Goal: Navigation & Orientation: Understand site structure

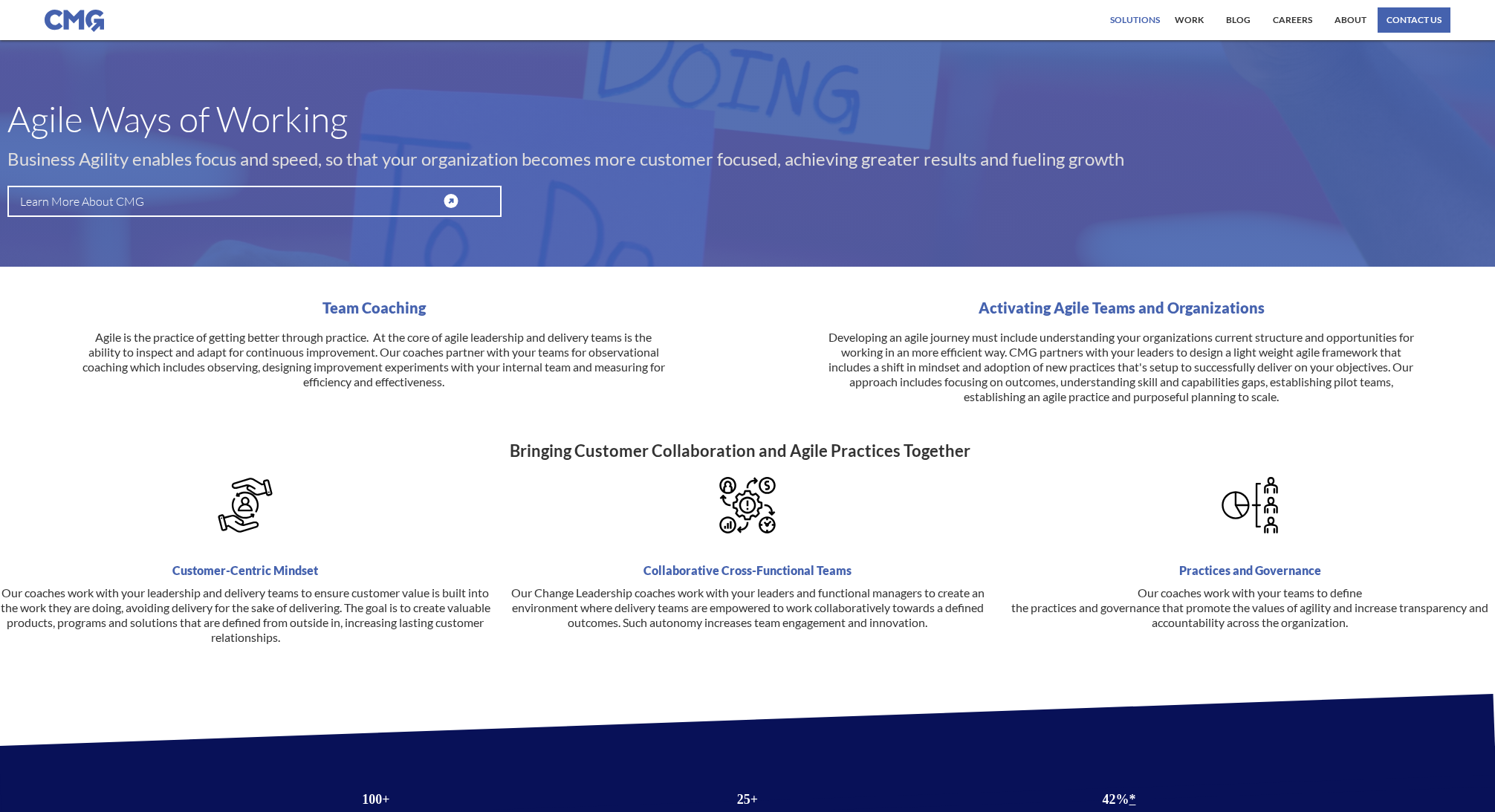
click at [1145, 23] on div "Solutions" at bounding box center [1135, 20] width 50 height 9
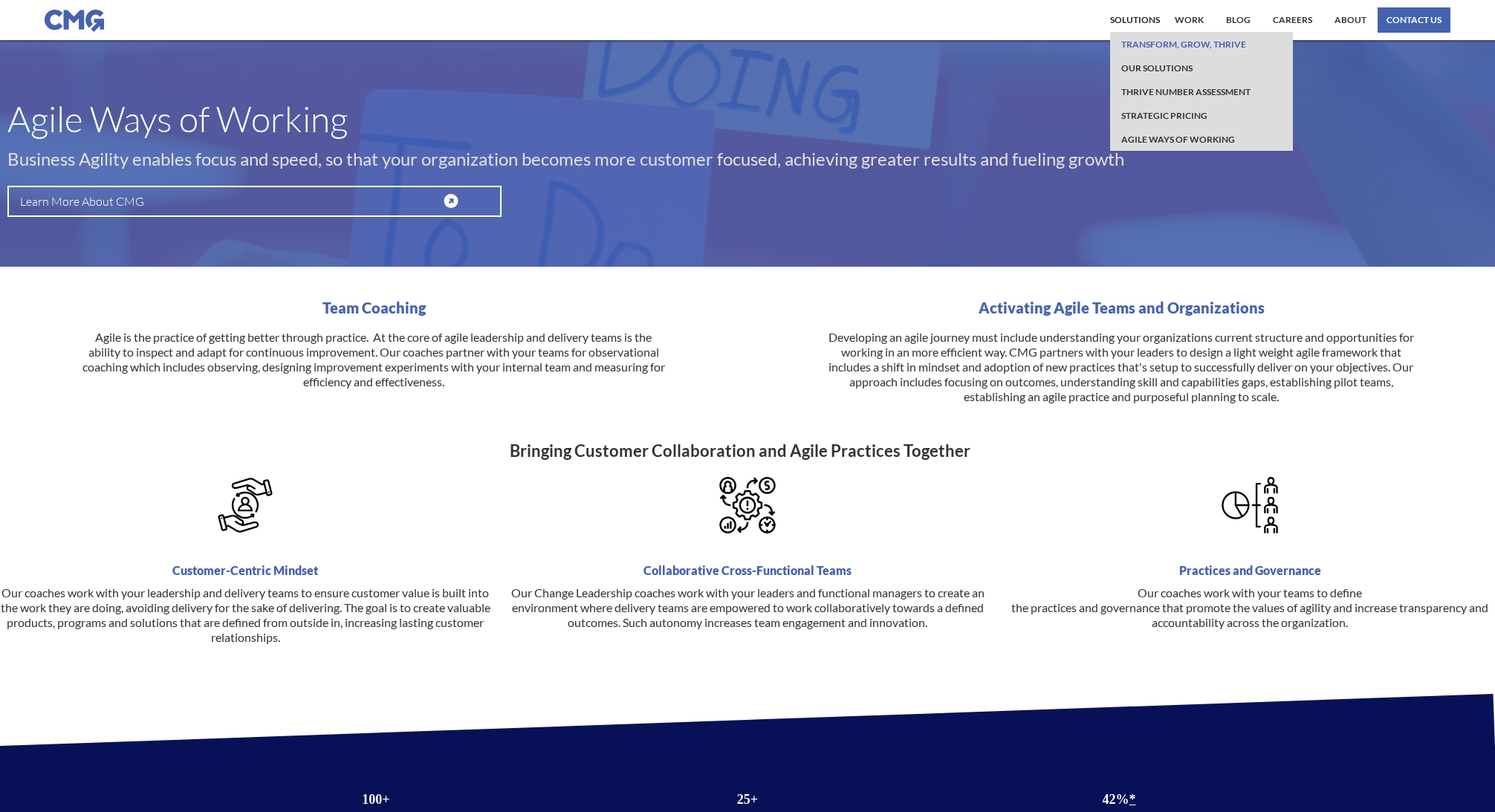
click at [1145, 46] on link "Transform, Grow, Thrive" at bounding box center [1182, 44] width 132 height 24
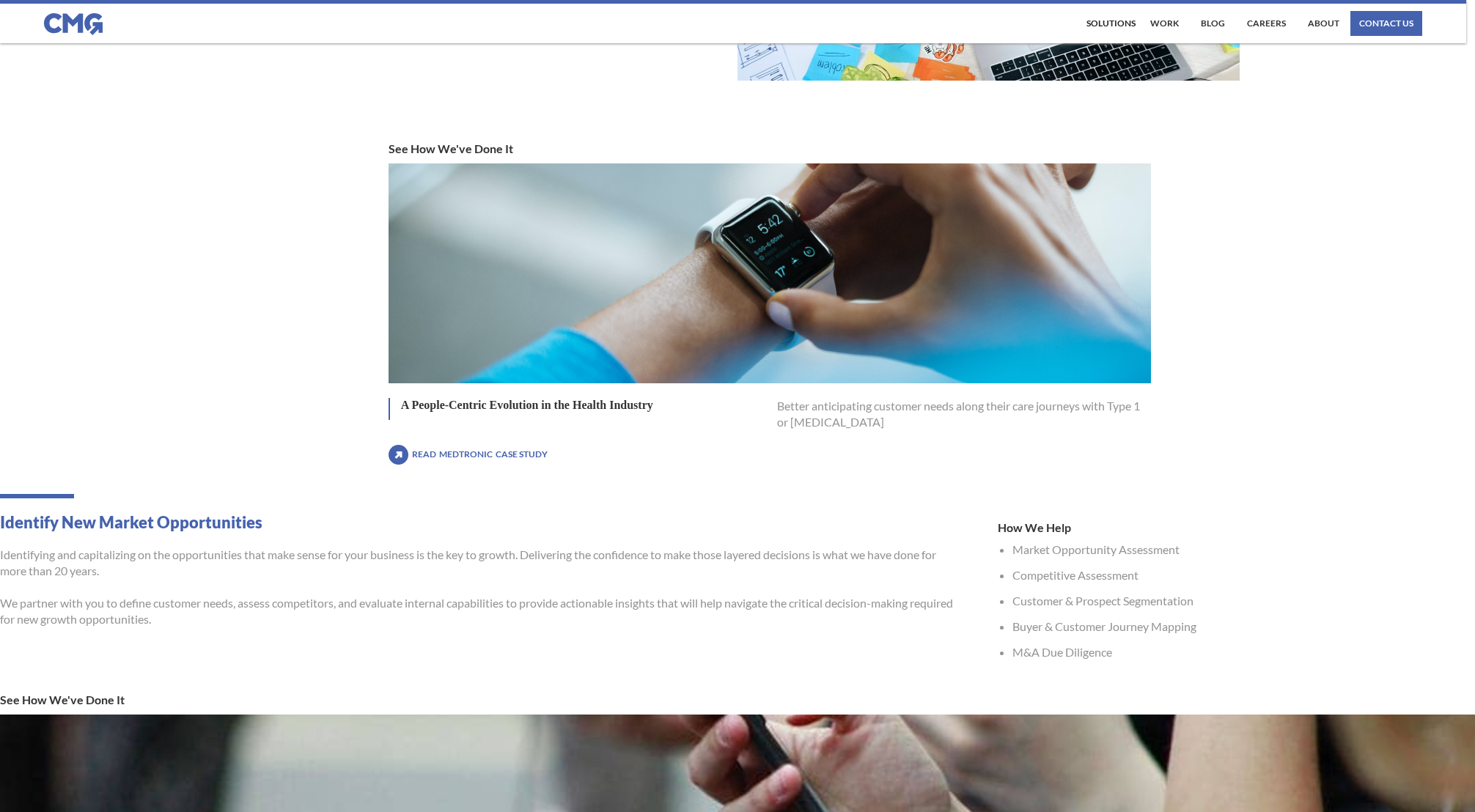
scroll to position [1686, 0]
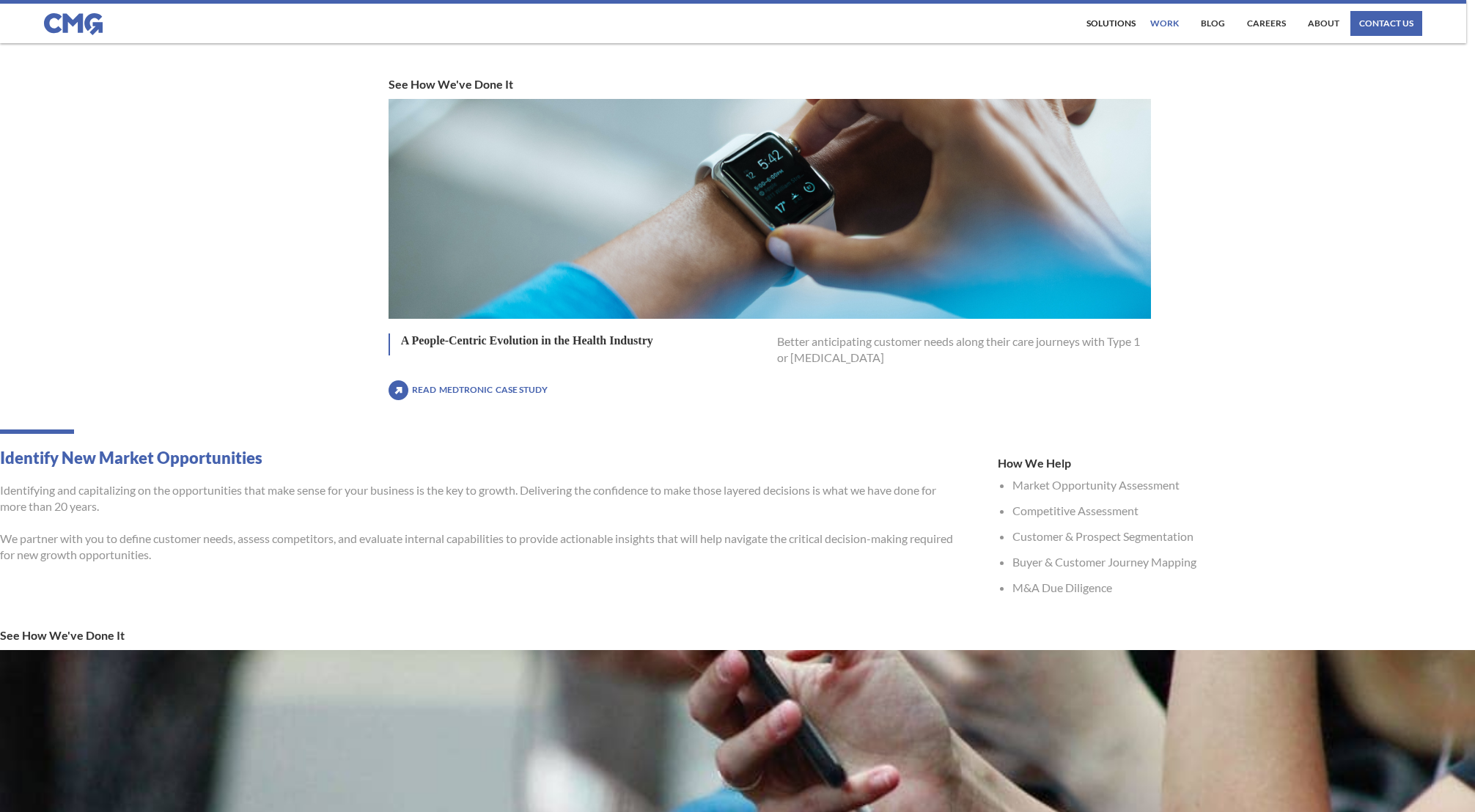
click at [1172, 27] on link "work" at bounding box center [1164, 23] width 36 height 25
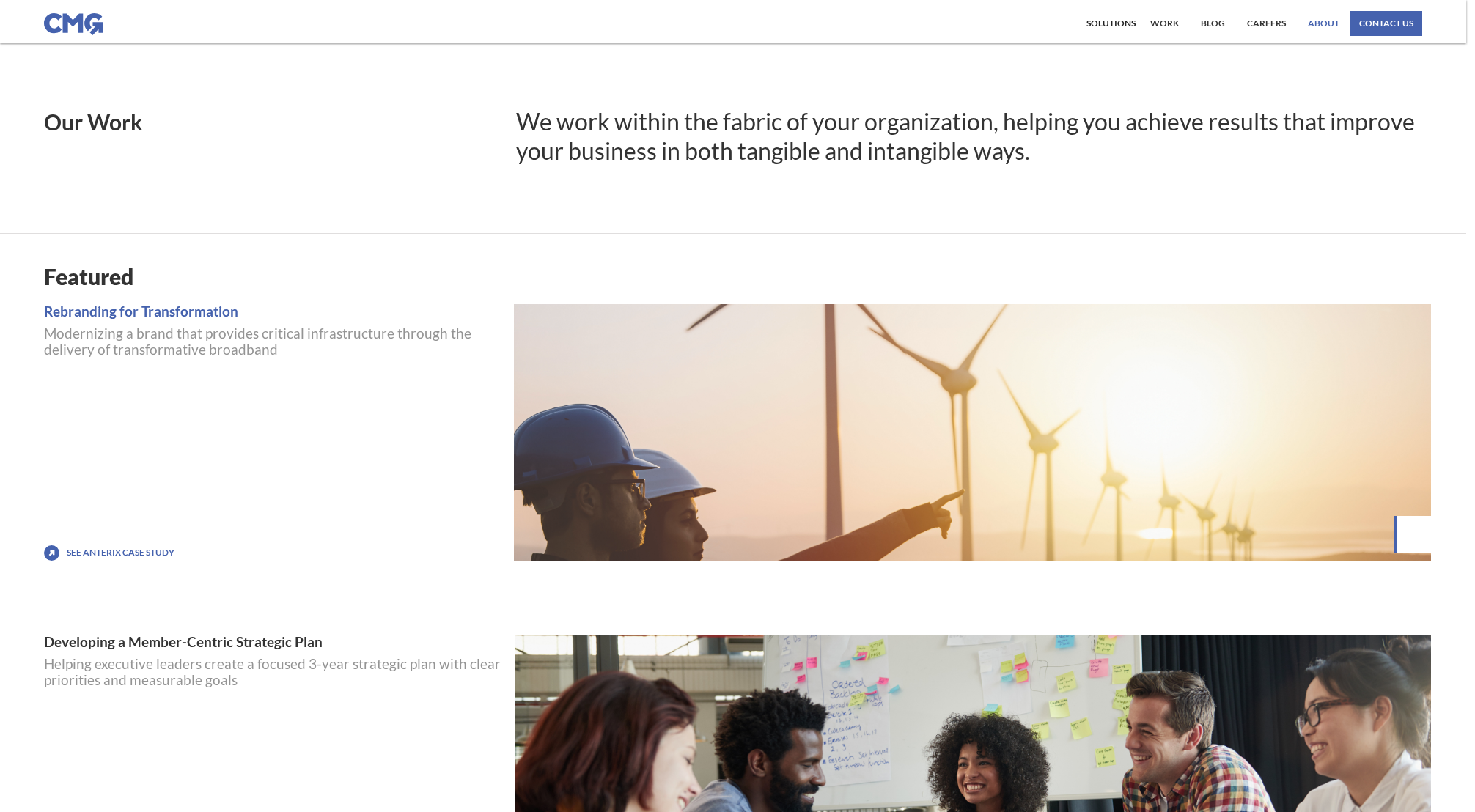
click at [1314, 23] on link "About" at bounding box center [1324, 23] width 39 height 25
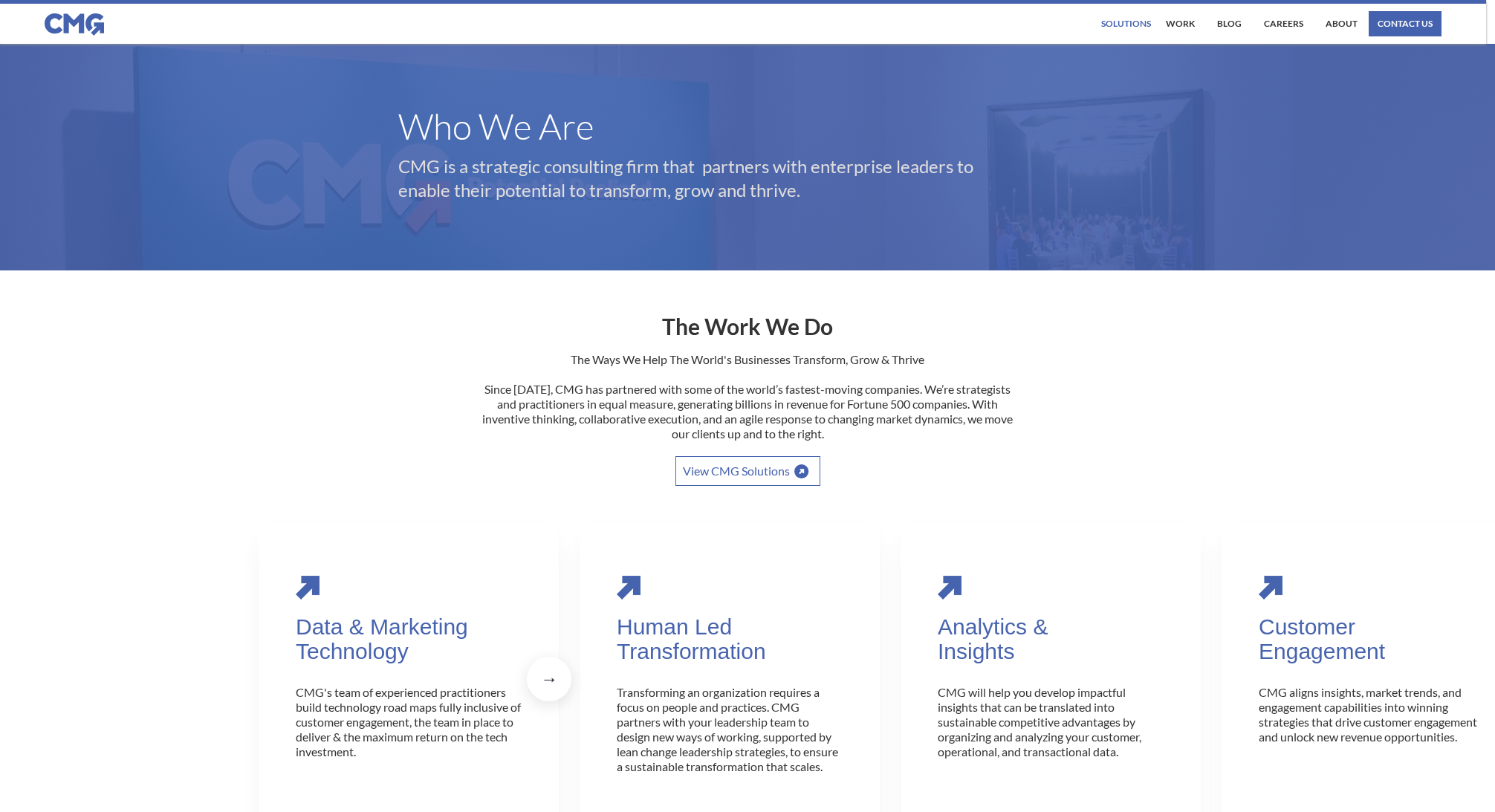
click at [1123, 24] on div "Solutions" at bounding box center [1126, 23] width 50 height 9
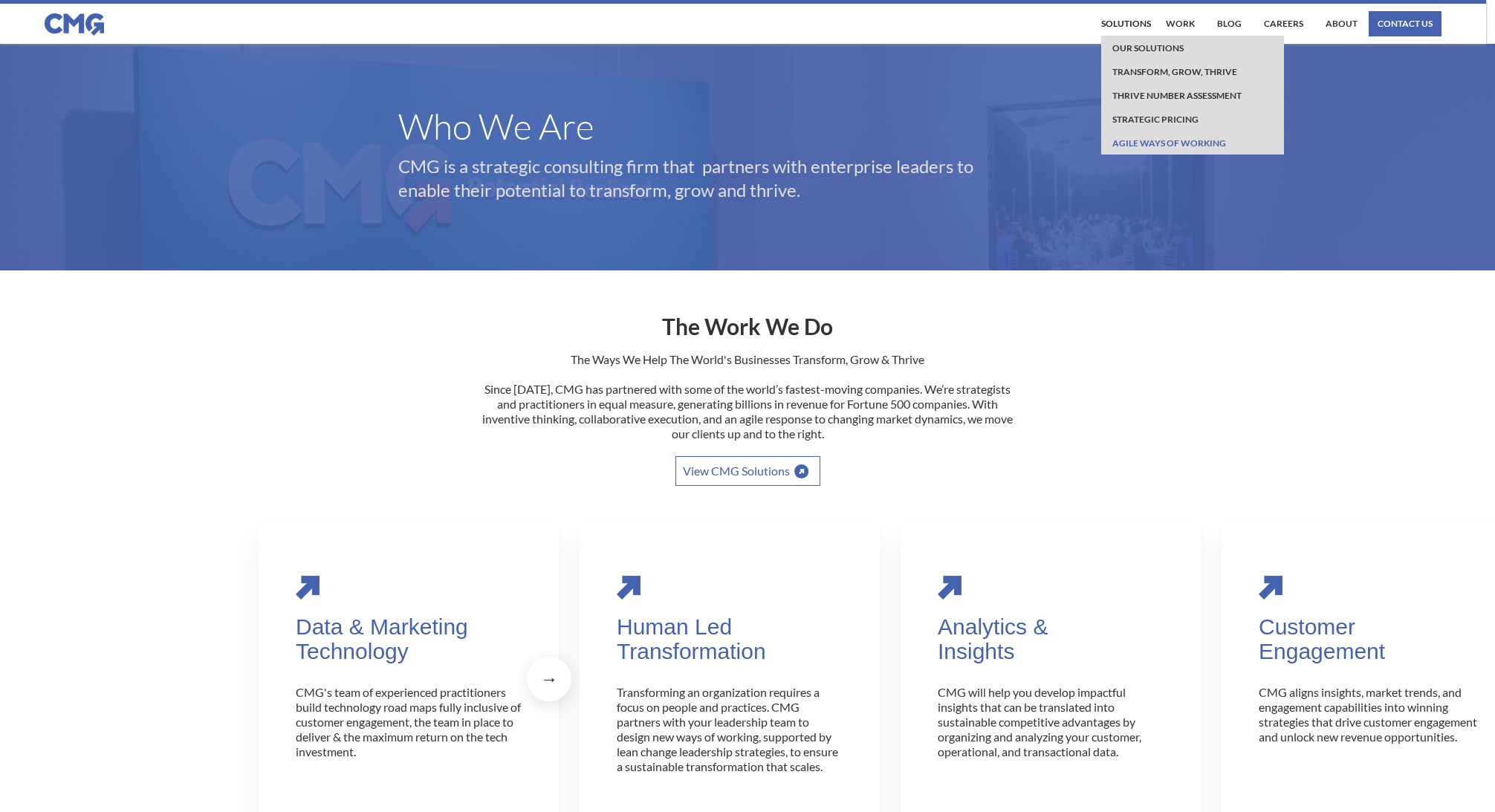
click at [1132, 146] on link "Agile Ways of working" at bounding box center [1170, 142] width 121 height 24
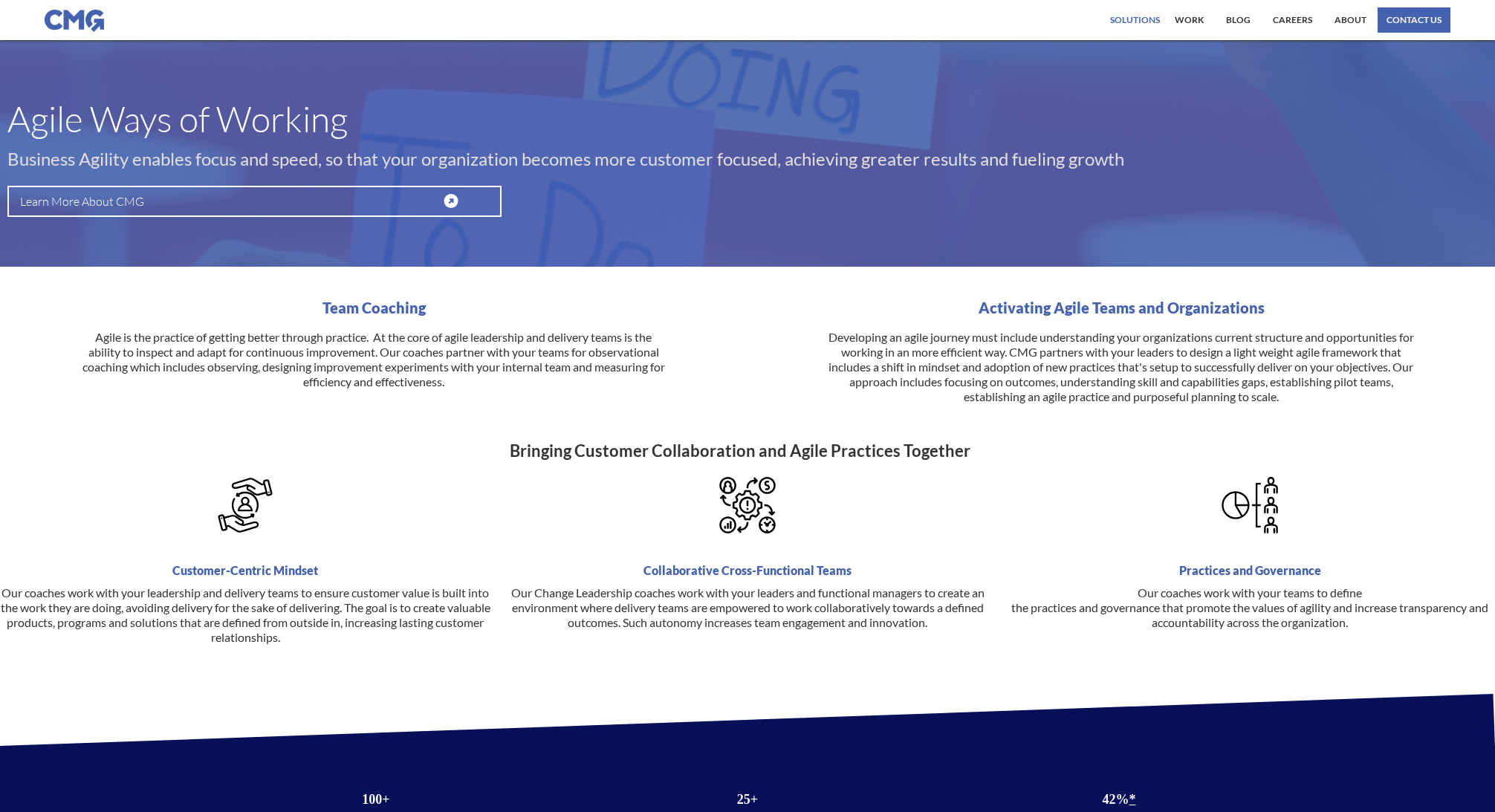
click at [1120, 16] on div "Solutions" at bounding box center [1135, 20] width 50 height 9
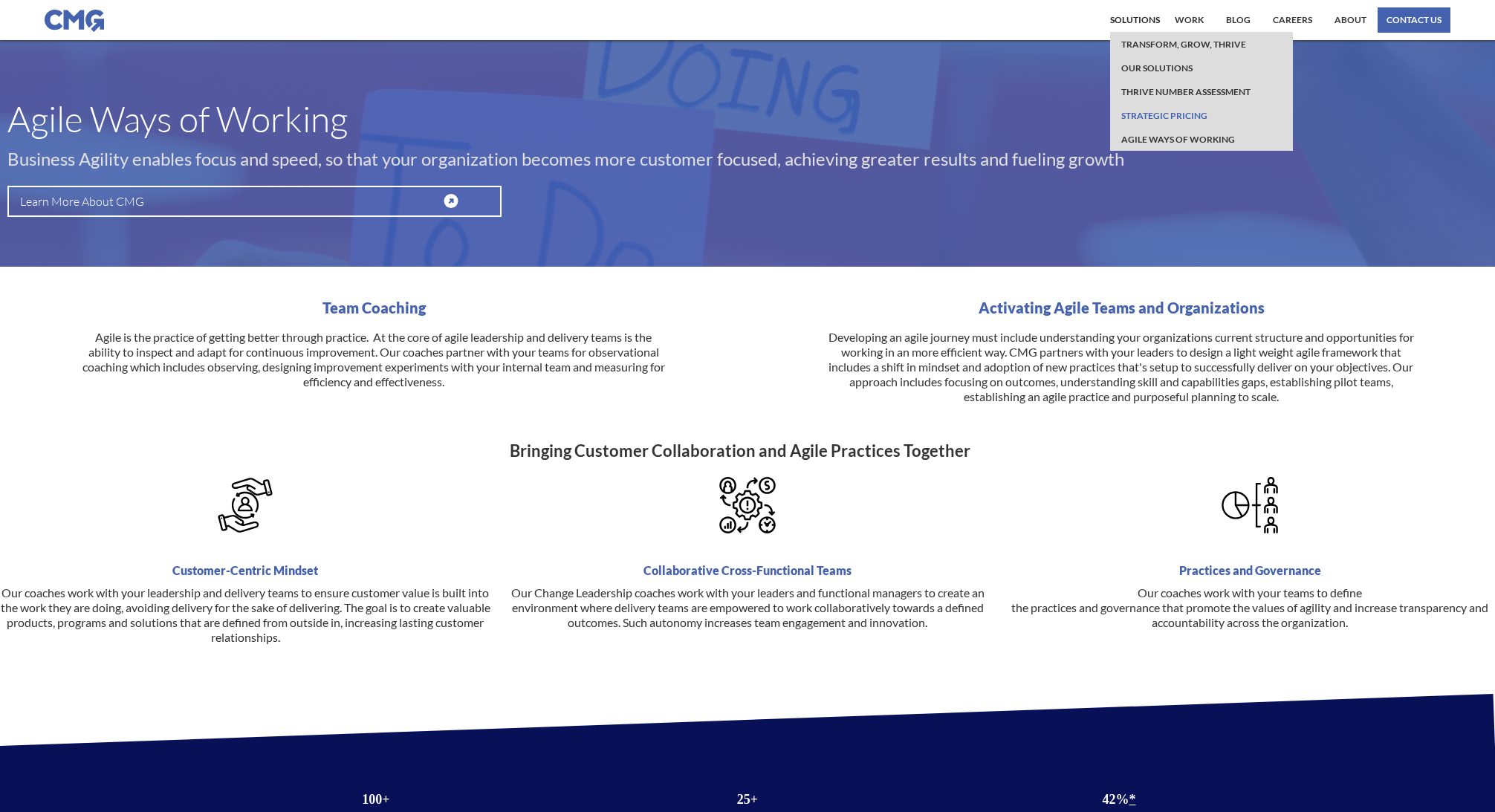
click at [1147, 112] on link "Strategic Pricing" at bounding box center [1164, 115] width 94 height 24
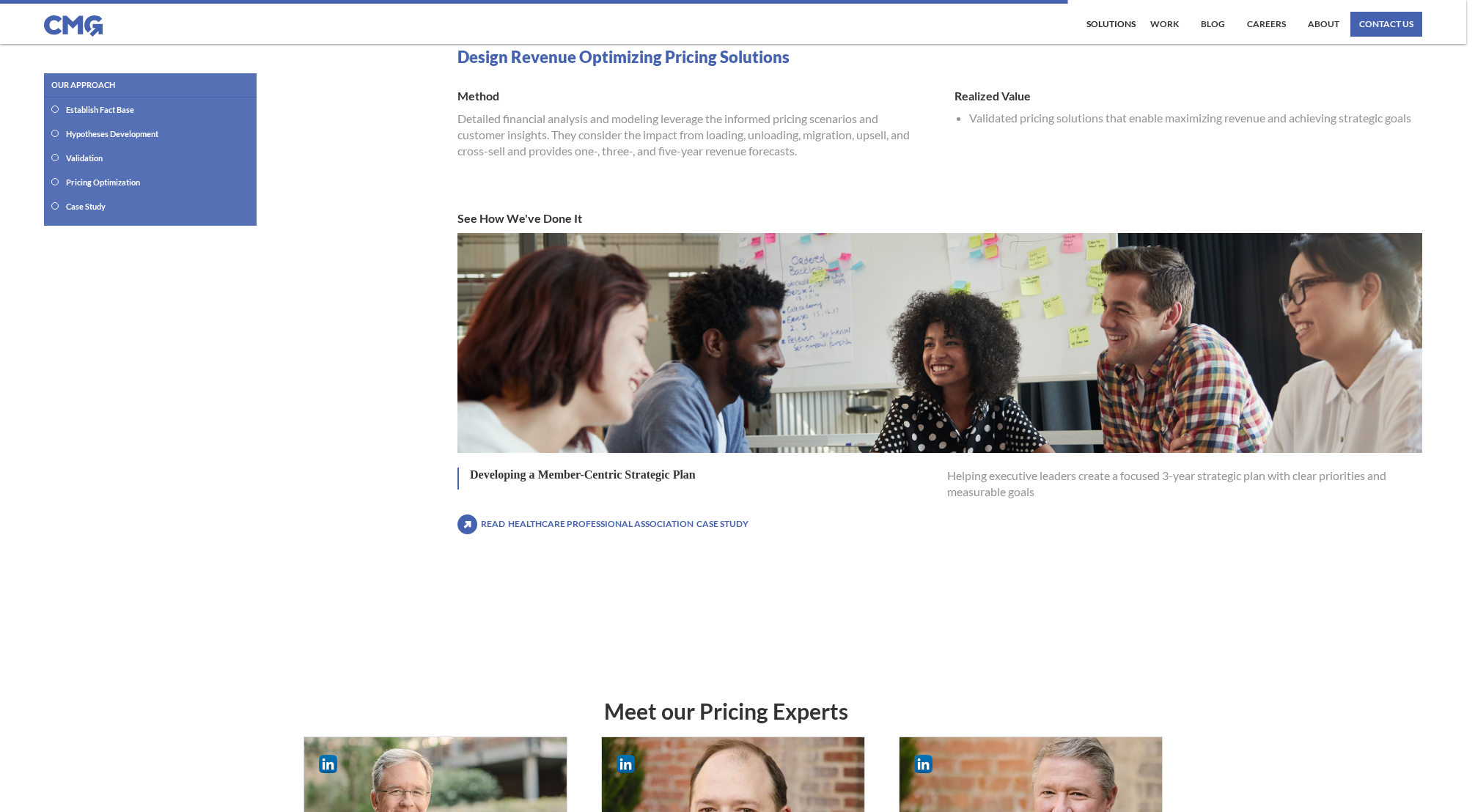
scroll to position [440, 0]
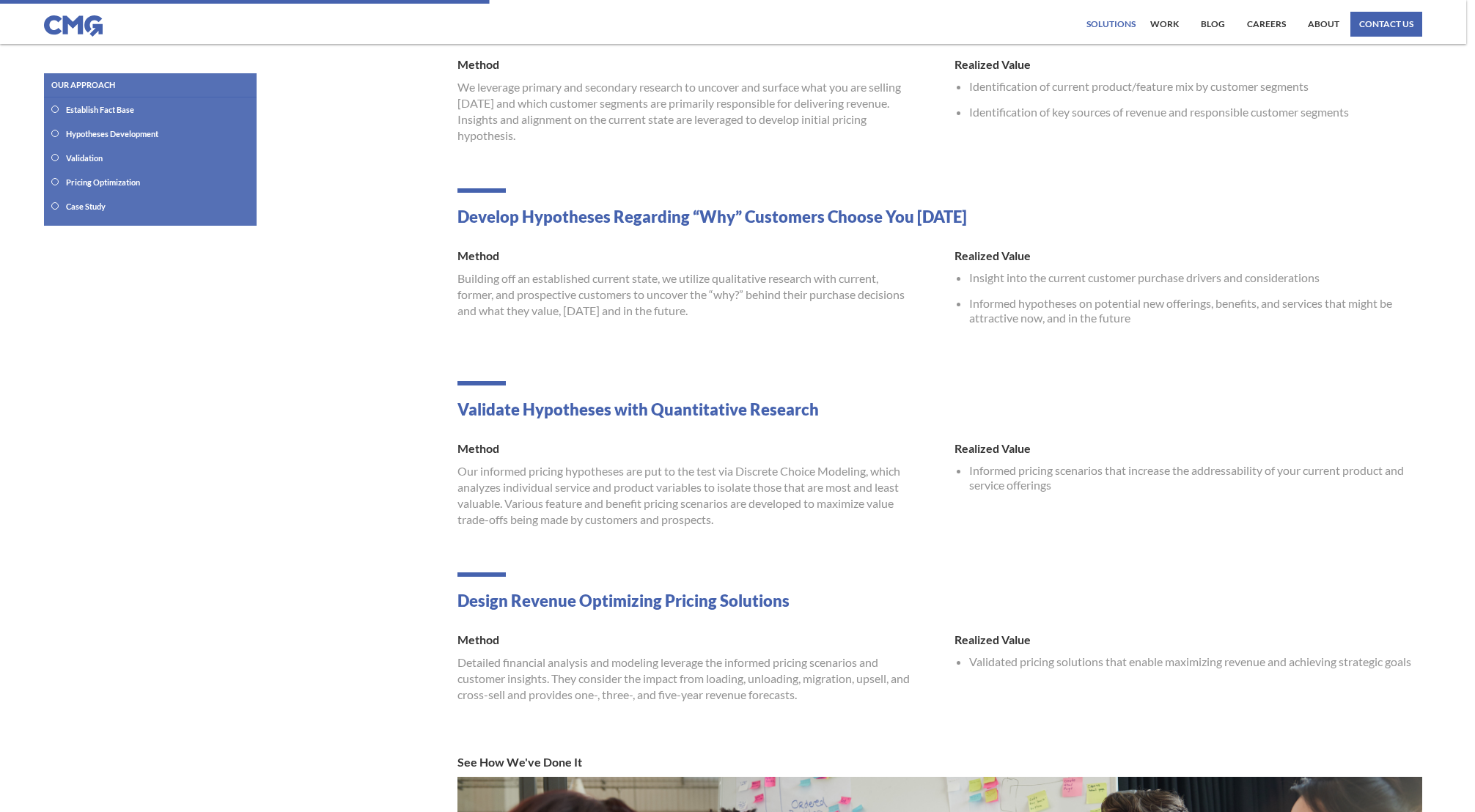
click at [1128, 23] on div "Solutions" at bounding box center [1111, 24] width 49 height 9
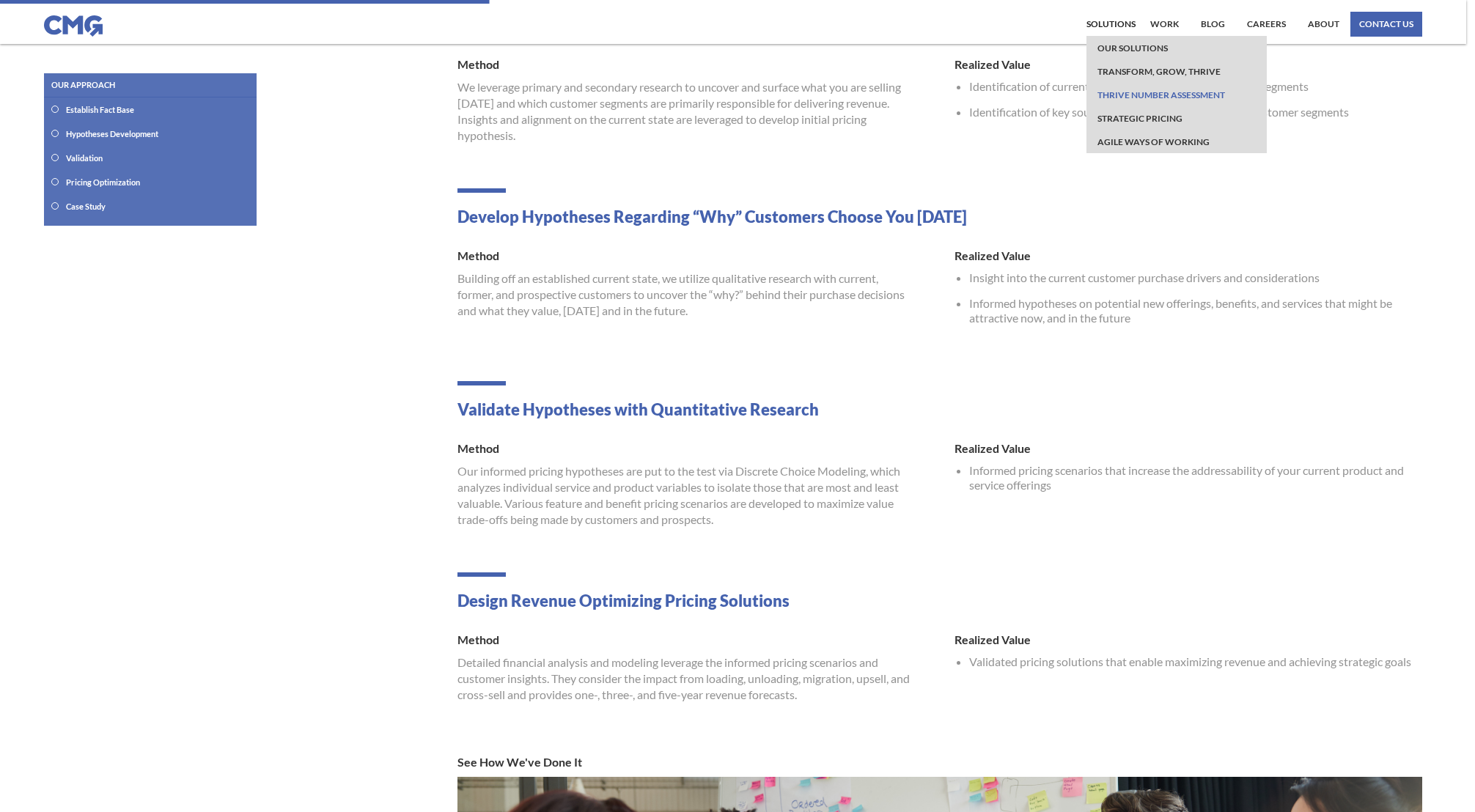
click at [1120, 96] on link "Thrive Number Assessment" at bounding box center [1161, 94] width 135 height 24
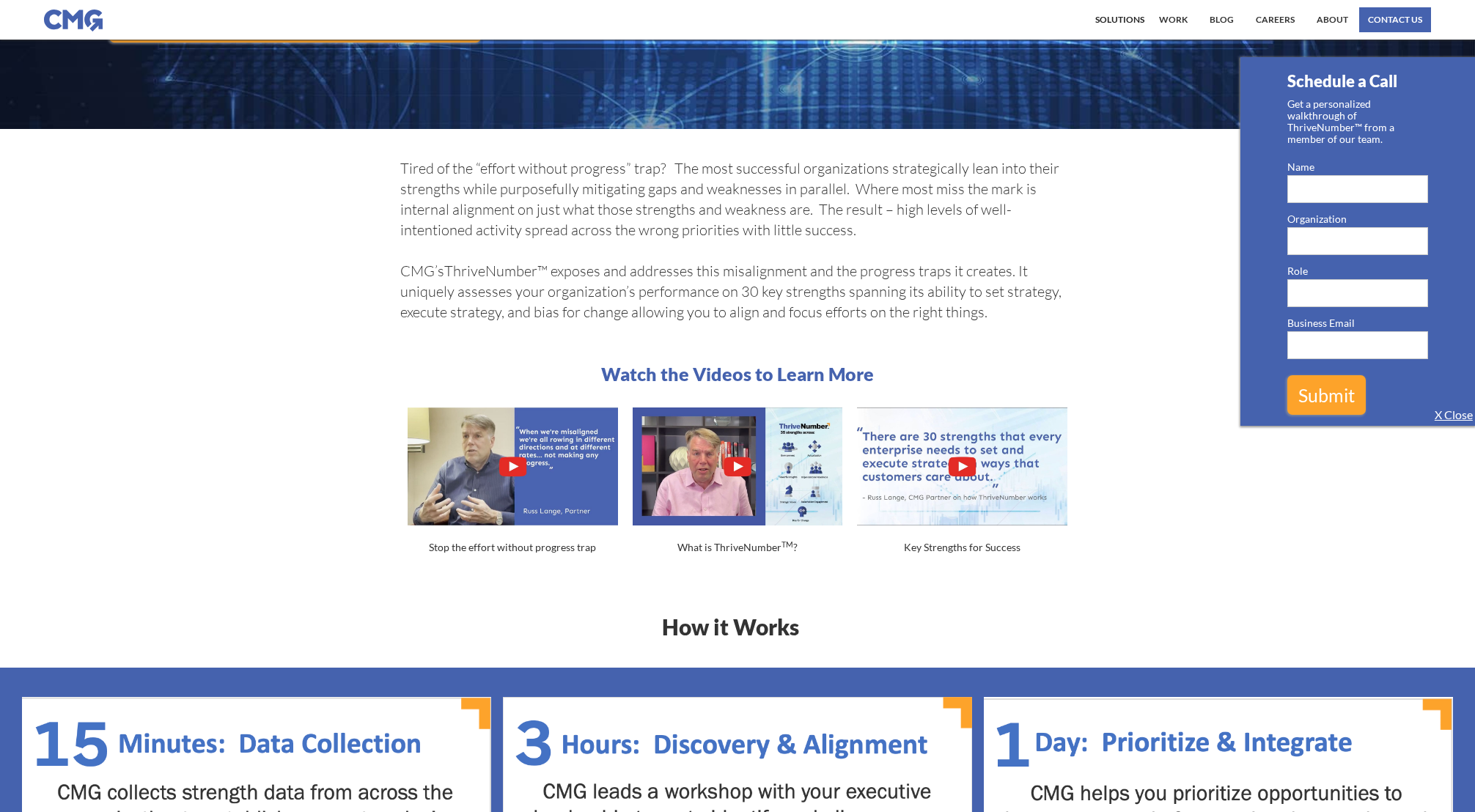
scroll to position [220, 0]
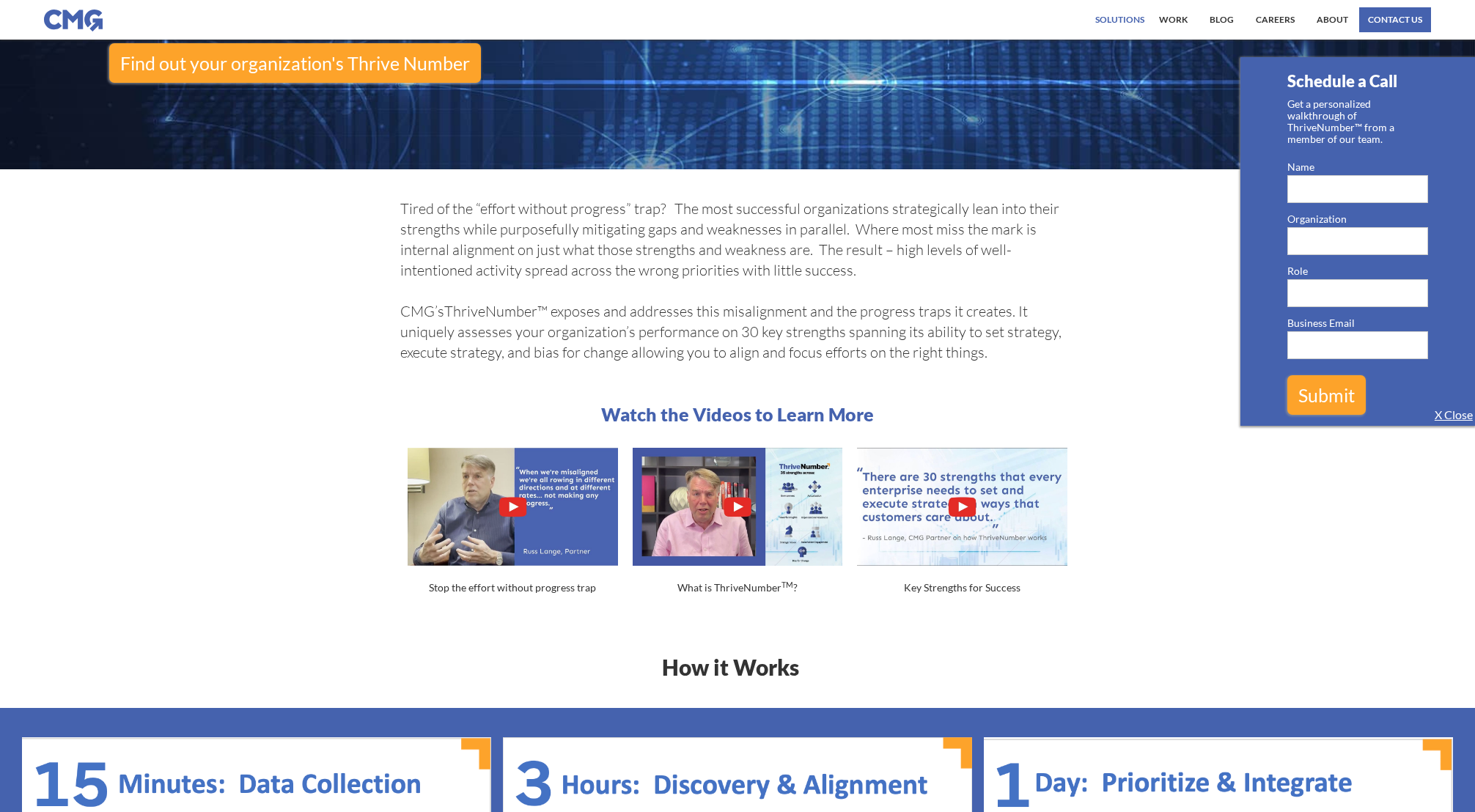
click at [1122, 25] on div "Solutions" at bounding box center [1120, 20] width 49 height 9
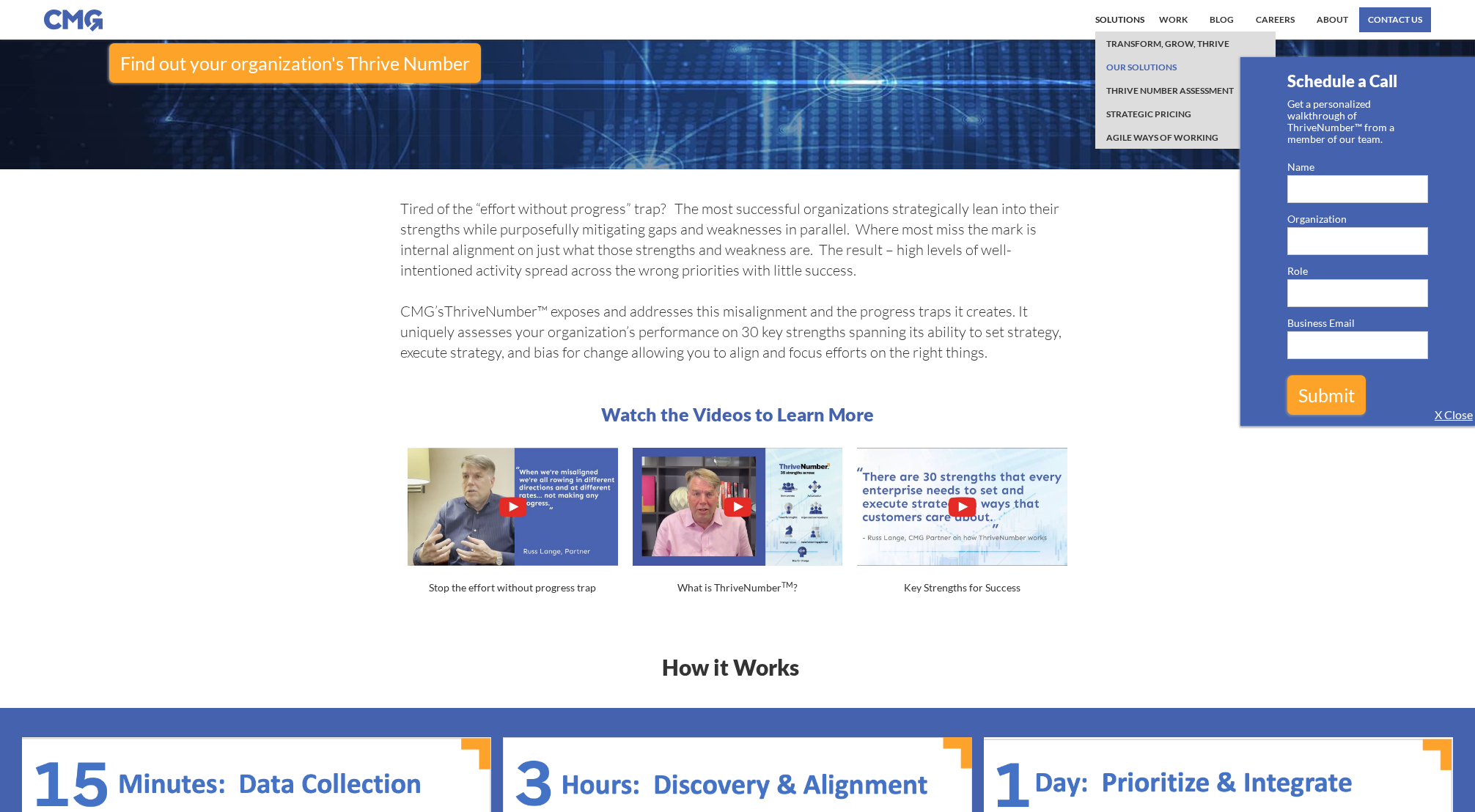
click at [1122, 61] on link "Our Solutions" at bounding box center [1140, 67] width 78 height 24
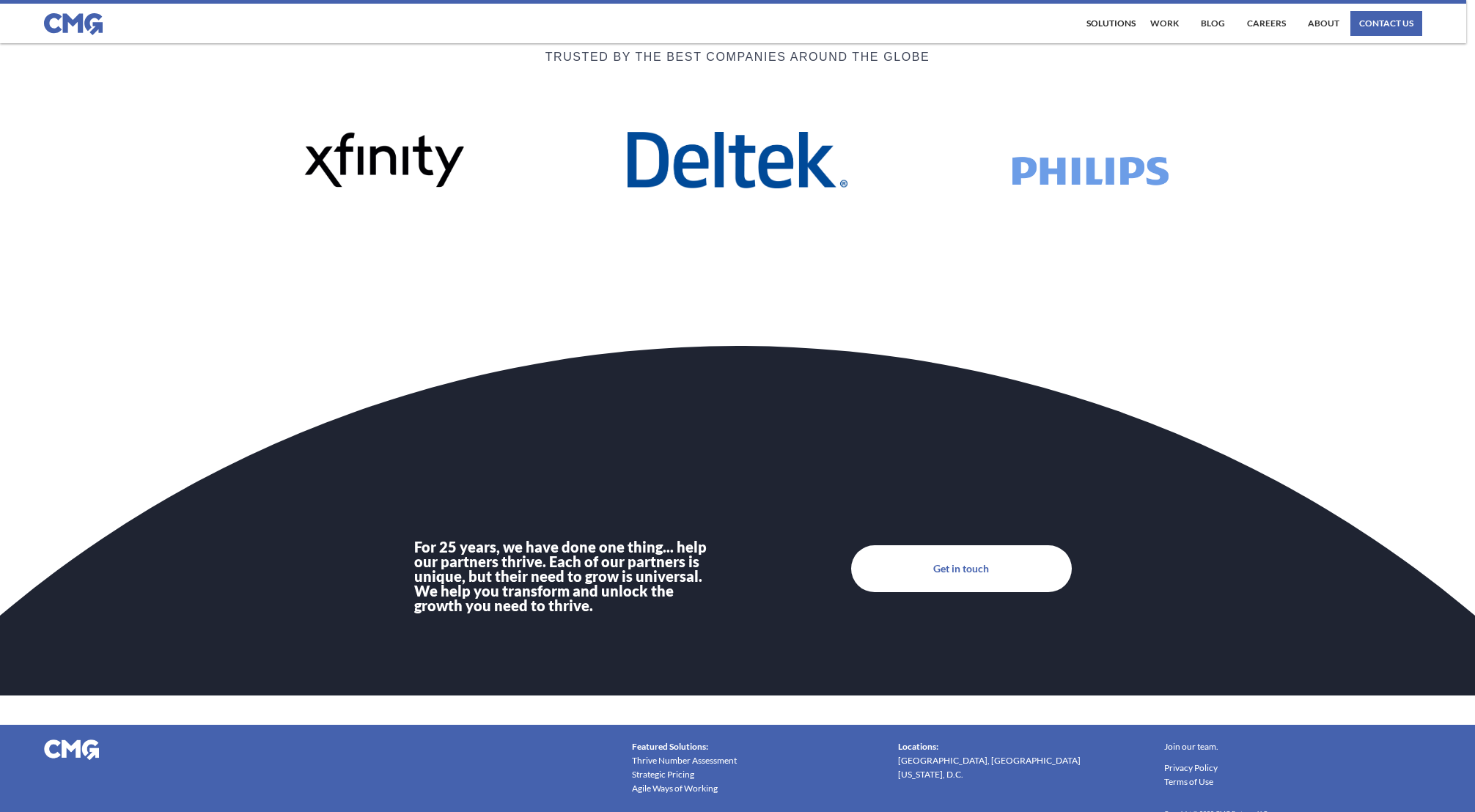
scroll to position [4812, 0]
